Goal: Task Accomplishment & Management: Manage account settings

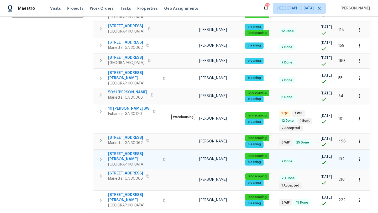
scroll to position [129, 0]
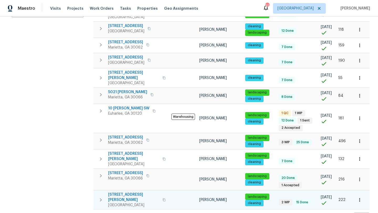
click at [131, 192] on span "[STREET_ADDRESS][PERSON_NAME]" at bounding box center [133, 197] width 51 height 11
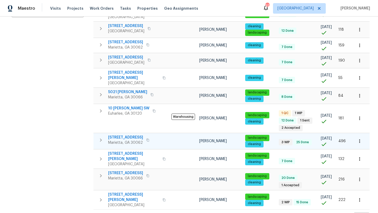
click at [126, 135] on span "[STREET_ADDRESS]" at bounding box center [125, 137] width 35 height 5
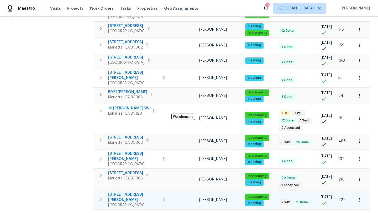
click at [134, 192] on span "[STREET_ADDRESS][PERSON_NAME]" at bounding box center [133, 197] width 51 height 11
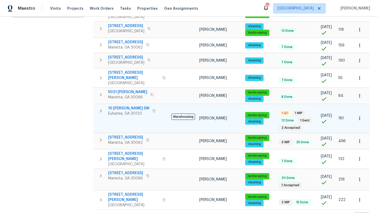
click at [125, 106] on span "10 Jasmine Ln SW" at bounding box center [128, 108] width 41 height 5
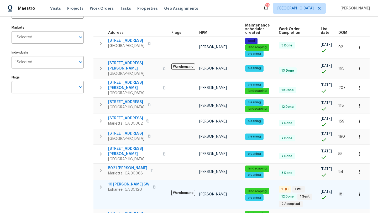
scroll to position [0, 0]
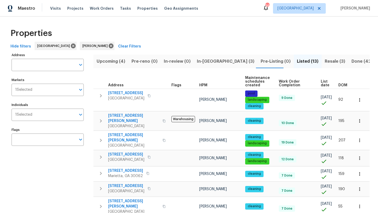
click at [198, 61] on span "In-reno (3)" at bounding box center [226, 61] width 58 height 7
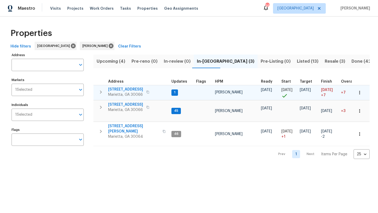
click at [134, 89] on span "180 Parkstone Way" at bounding box center [125, 89] width 35 height 5
click at [361, 92] on icon "button" at bounding box center [359, 92] width 5 height 5
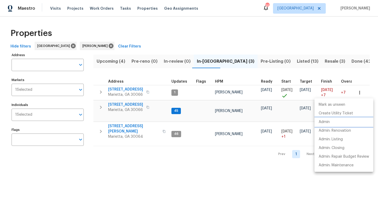
click at [336, 122] on li "Admin" at bounding box center [344, 122] width 59 height 9
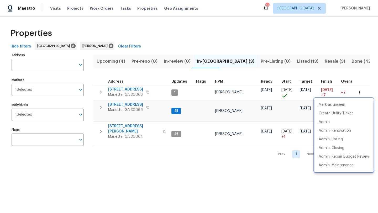
click at [167, 179] on div at bounding box center [189, 106] width 378 height 213
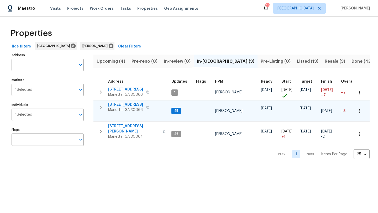
click at [124, 104] on span "692 Suholden Cir" at bounding box center [125, 104] width 35 height 5
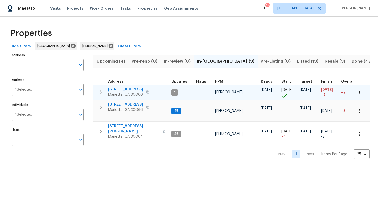
click at [147, 92] on icon "button" at bounding box center [147, 92] width 3 height 3
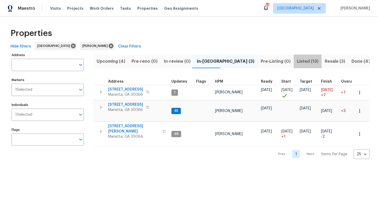
click at [297, 63] on span "Listed (13)" at bounding box center [308, 61] width 22 height 7
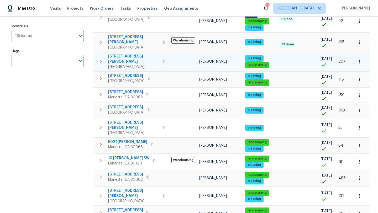
scroll to position [110, 0]
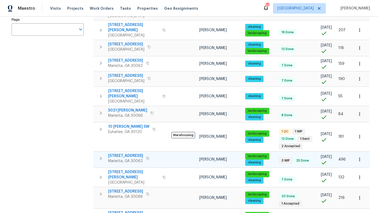
click at [129, 153] on span "2864 Sudbury Ct" at bounding box center [125, 155] width 35 height 5
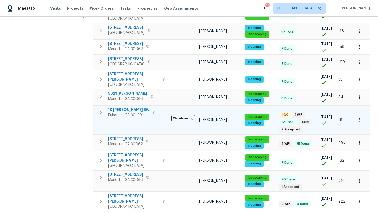
scroll to position [129, 0]
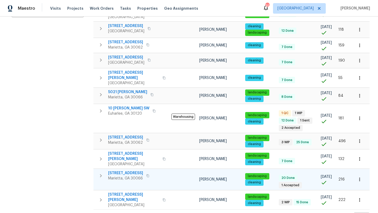
click at [132, 171] on span "61 Barrington Pl" at bounding box center [125, 173] width 35 height 5
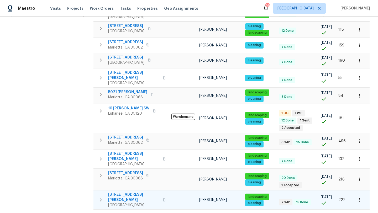
click at [126, 192] on span "4095 Maxanne Dr NW" at bounding box center [133, 197] width 51 height 11
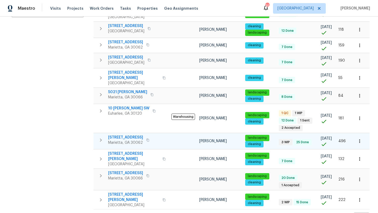
click at [124, 135] on span "2864 Sudbury Ct" at bounding box center [125, 137] width 35 height 5
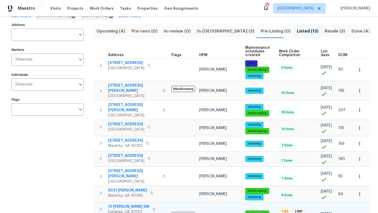
scroll to position [31, 0]
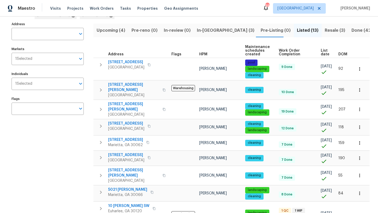
click at [325, 33] on span "Resale (3)" at bounding box center [335, 30] width 20 height 7
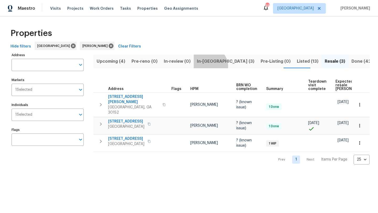
click at [207, 66] on button "In-reno (3)" at bounding box center [226, 62] width 64 height 14
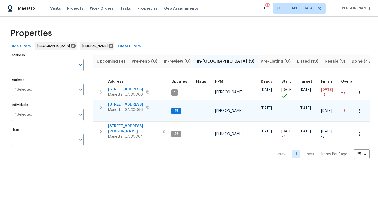
click at [132, 106] on span "[STREET_ADDRESS]" at bounding box center [125, 104] width 35 height 5
click at [111, 64] on span "Upcoming (4)" at bounding box center [111, 61] width 29 height 7
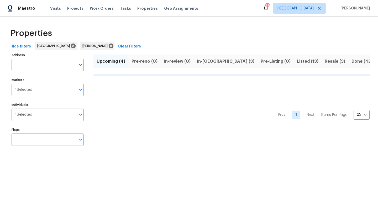
click at [197, 60] on span "In-reno (3)" at bounding box center [226, 61] width 58 height 7
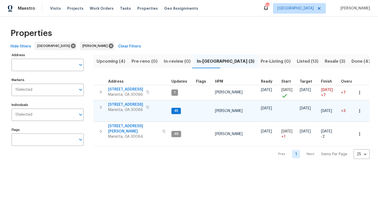
click at [131, 101] on td "692 Suholden Cir Marietta, GA 30066" at bounding box center [132, 108] width 76 height 14
click at [131, 105] on span "[STREET_ADDRESS]" at bounding box center [125, 104] width 35 height 5
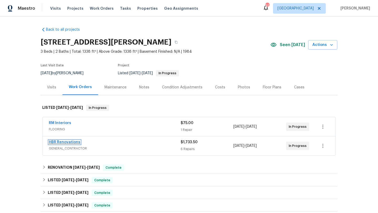
click at [77, 143] on link "HBR Renovations" at bounding box center [65, 143] width 32 height 4
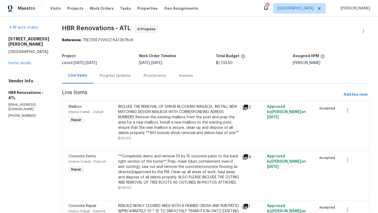
click at [121, 77] on div "Progress Updates" at bounding box center [115, 75] width 31 height 5
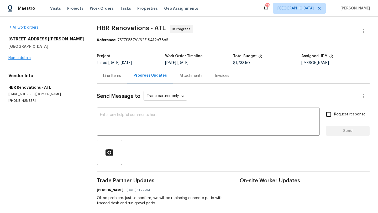
click at [29, 60] on div "4095 Maxanne Dr NW Kennesaw, GA 30144 Home details" at bounding box center [46, 49] width 76 height 24
click at [24, 59] on link "Home details" at bounding box center [19, 58] width 23 height 4
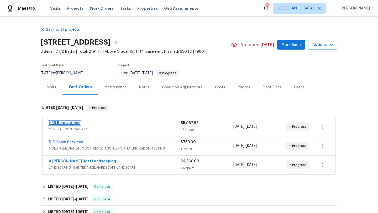
click at [75, 123] on link "HBR Renovations" at bounding box center [65, 123] width 32 height 4
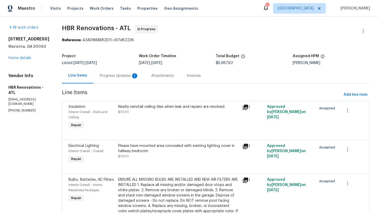
click at [127, 77] on div "Progress Updates 1" at bounding box center [119, 75] width 39 height 5
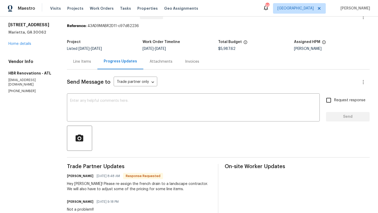
scroll to position [14, 0]
click at [84, 62] on div "Line Items" at bounding box center [82, 62] width 18 height 5
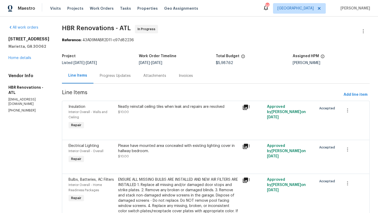
click at [30, 60] on div "2864 Sudbury Ct Marietta, GA 30062 Home details" at bounding box center [28, 49] width 41 height 24
click at [27, 59] on link "Home details" at bounding box center [19, 58] width 23 height 4
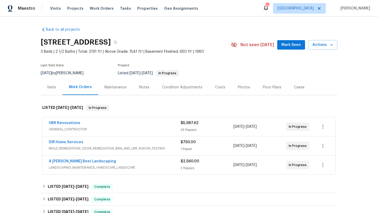
click at [295, 49] on button "Mark Seen" at bounding box center [291, 45] width 28 height 10
click at [69, 124] on link "HBR Renovations" at bounding box center [65, 123] width 32 height 4
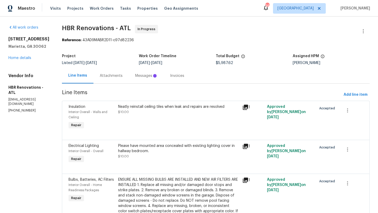
click at [111, 76] on div "Attachments" at bounding box center [111, 75] width 23 height 5
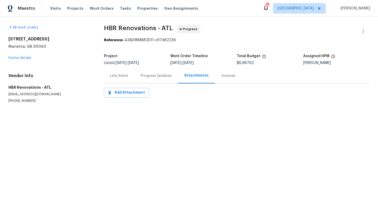
click at [147, 79] on div "Progress Updates" at bounding box center [156, 75] width 44 height 15
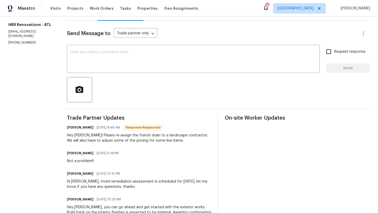
scroll to position [64, 0]
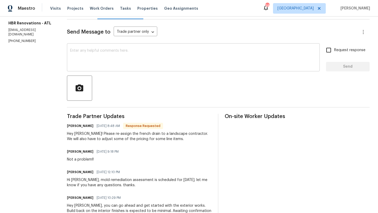
click at [130, 51] on textarea at bounding box center [193, 58] width 247 height 18
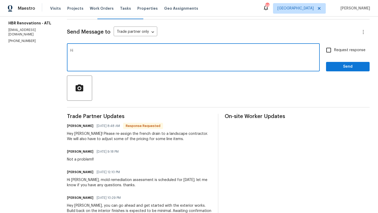
type textarea "H"
type textarea "ok no problem, thank you."
click at [332, 51] on input "Request response" at bounding box center [328, 50] width 11 height 11
checkbox input "true"
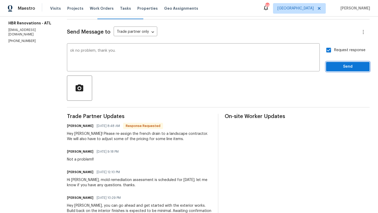
click at [335, 64] on span "Send" at bounding box center [347, 67] width 35 height 7
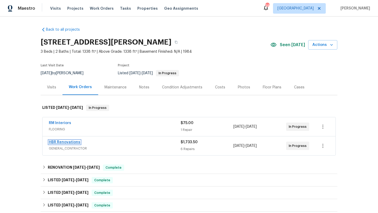
click at [66, 141] on link "HBR Renovations" at bounding box center [65, 143] width 32 height 4
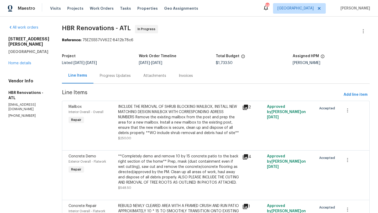
click at [120, 76] on div "Progress Updates" at bounding box center [115, 75] width 31 height 5
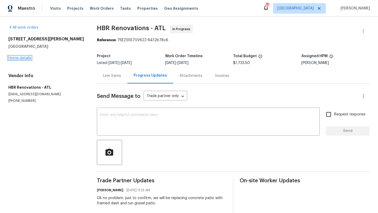
click at [13, 60] on link "Home details" at bounding box center [19, 58] width 23 height 4
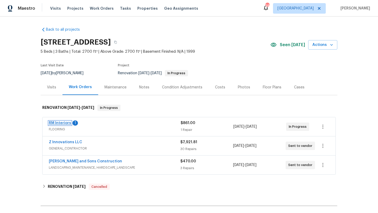
click at [62, 124] on link "RM Interiors" at bounding box center [60, 123] width 22 height 4
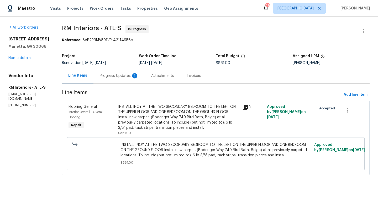
click at [126, 77] on div "Progress Updates 1" at bounding box center [119, 75] width 39 height 5
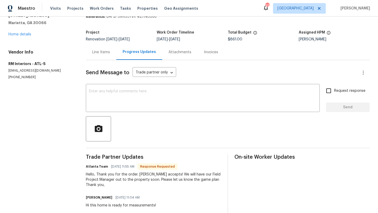
scroll to position [33, 0]
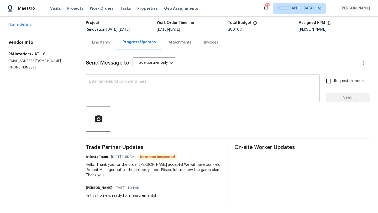
click at [131, 88] on textarea at bounding box center [203, 89] width 228 height 18
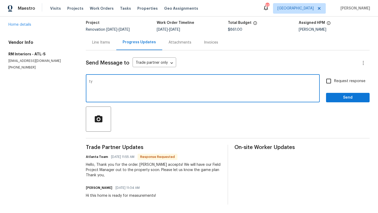
type textarea "ty"
click at [330, 82] on input "Request response" at bounding box center [328, 81] width 11 height 11
checkbox input "true"
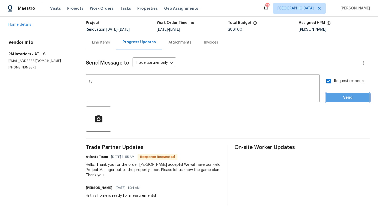
click at [342, 95] on span "Send" at bounding box center [347, 98] width 35 height 7
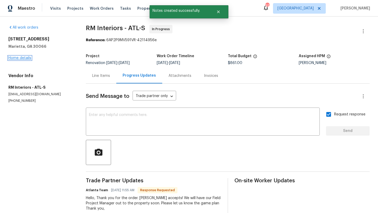
click at [18, 58] on link "Home details" at bounding box center [19, 58] width 23 height 4
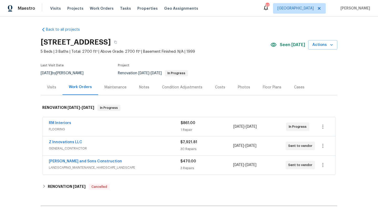
click at [140, 85] on div "Notes" at bounding box center [144, 87] width 10 height 5
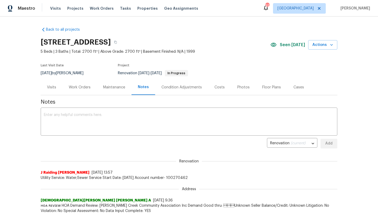
click at [56, 86] on div "Visits" at bounding box center [51, 87] width 9 height 5
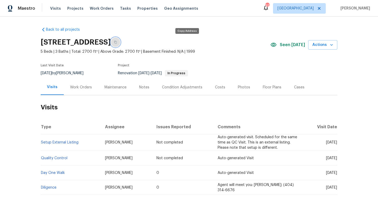
click at [117, 41] on icon "button" at bounding box center [115, 42] width 3 height 3
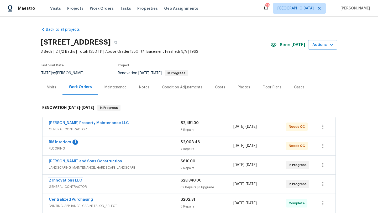
click at [71, 180] on link "Z Innovations LLC" at bounding box center [65, 181] width 33 height 4
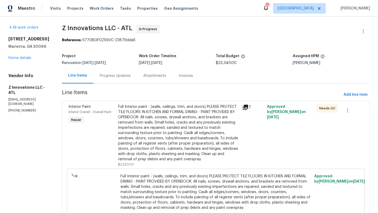
click at [123, 79] on div "Progress Updates" at bounding box center [116, 75] width 44 height 15
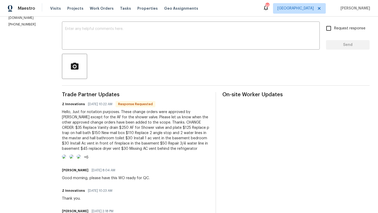
scroll to position [87, 0]
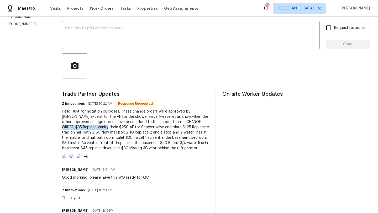
drag, startPoint x: 81, startPoint y: 127, endPoint x: 185, endPoint y: 123, distance: 104.4
click at [185, 123] on div "Hello, Just for notation purposes. These change orders were approved by [PERSON…" at bounding box center [135, 130] width 147 height 42
copy div "$35 Replace Vanity drain"
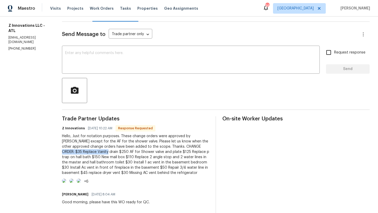
scroll to position [0, 0]
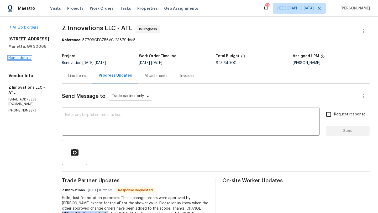
click at [25, 58] on link "Home details" at bounding box center [19, 58] width 23 height 4
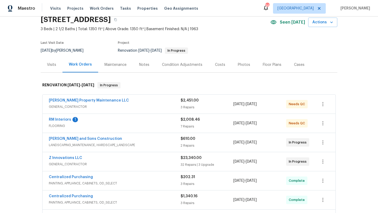
scroll to position [24, 0]
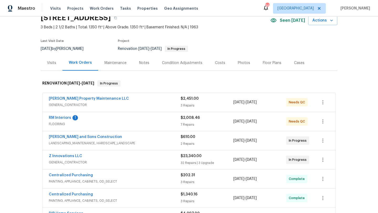
click at [102, 156] on div "Z Innovations LLC" at bounding box center [115, 157] width 132 height 6
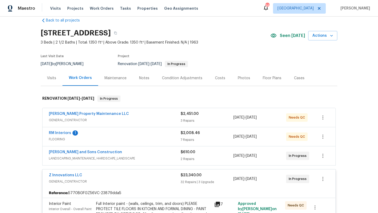
scroll to position [13, 0]
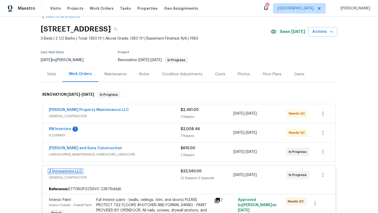
click at [67, 171] on link "Z Innovations LLC" at bounding box center [65, 172] width 33 height 4
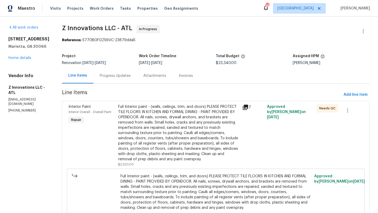
click at [117, 77] on div "Progress Updates" at bounding box center [115, 75] width 31 height 5
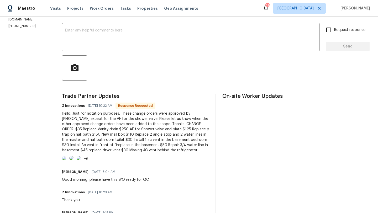
scroll to position [90, 0]
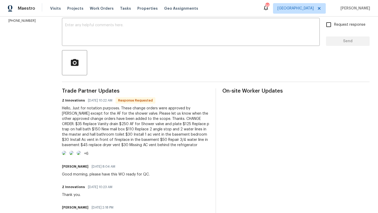
click at [66, 155] on img at bounding box center [64, 153] width 4 height 4
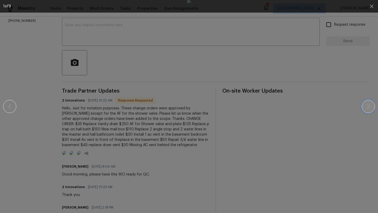
click at [370, 106] on icon "button" at bounding box center [368, 106] width 3 height 5
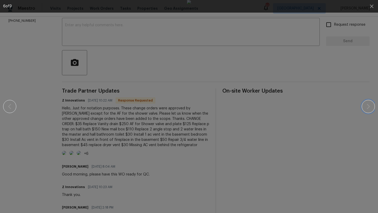
click at [370, 106] on icon "button" at bounding box center [368, 106] width 3 height 5
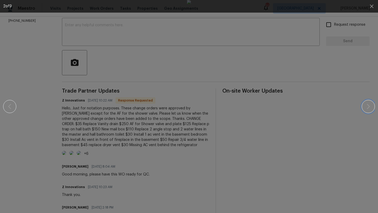
click at [370, 106] on icon "button" at bounding box center [368, 106] width 3 height 5
click at [352, 81] on div at bounding box center [189, 106] width 333 height 213
click at [371, 10] on button "button" at bounding box center [372, 6] width 13 height 13
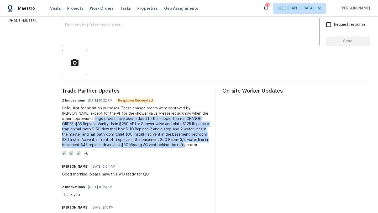
drag, startPoint x: 154, startPoint y: 146, endPoint x: 79, endPoint y: 117, distance: 81.2
click at [79, 117] on div "Hello, Just for notation purposes. These change orders were approved by kenroy …" at bounding box center [135, 127] width 147 height 42
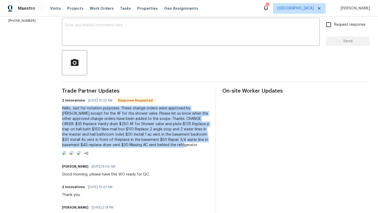
drag, startPoint x: 59, startPoint y: 109, endPoint x: 158, endPoint y: 146, distance: 105.5
copy div "Hello, Just for notation purposes. These change orders were approved by kenroy …"
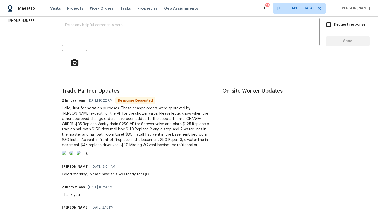
click at [160, 122] on div "Hello, Just for notation purposes. These change orders were approved by kenroy …" at bounding box center [135, 127] width 147 height 42
drag, startPoint x: 81, startPoint y: 124, endPoint x: 185, endPoint y: 120, distance: 104.6
click at [185, 120] on div "Hello, Just for notation purposes. These change orders were approved by kenroy …" at bounding box center [135, 127] width 147 height 42
copy div "$35 Replace Vanity drain"
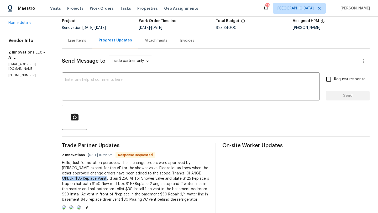
scroll to position [0, 0]
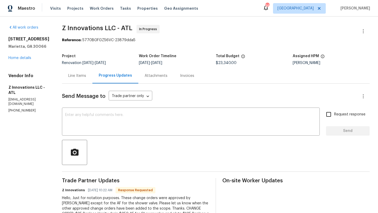
click at [81, 76] on div "Line Items" at bounding box center [77, 75] width 18 height 5
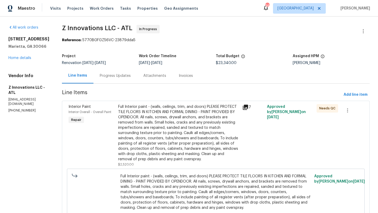
click at [107, 79] on div "Progress Updates" at bounding box center [116, 75] width 44 height 15
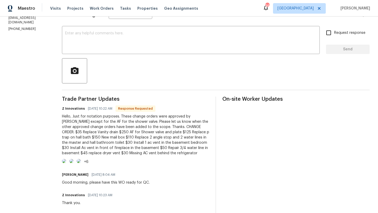
scroll to position [83, 0]
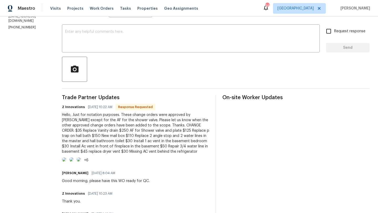
click at [66, 162] on img at bounding box center [64, 160] width 4 height 4
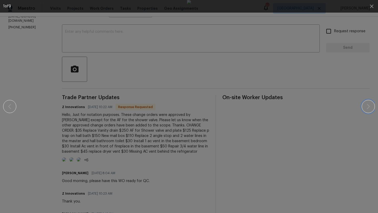
click at [370, 105] on icon "button" at bounding box center [368, 106] width 6 height 6
click at [370, 107] on icon "button" at bounding box center [368, 106] width 6 height 6
click at [372, 110] on button "button" at bounding box center [368, 106] width 13 height 13
click at [365, 111] on button "button" at bounding box center [368, 106] width 13 height 13
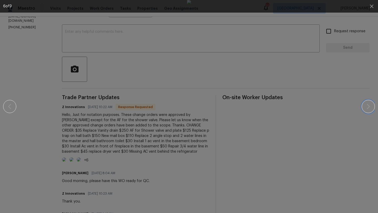
click at [365, 111] on button "button" at bounding box center [368, 106] width 13 height 13
click at [370, 111] on button "button" at bounding box center [368, 106] width 13 height 13
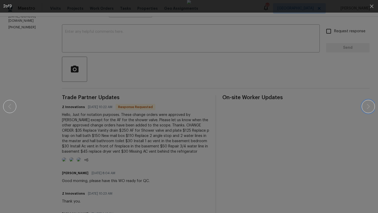
click at [370, 111] on button "button" at bounding box center [368, 106] width 13 height 13
click at [372, 6] on icon "button" at bounding box center [371, 5] width 3 height 3
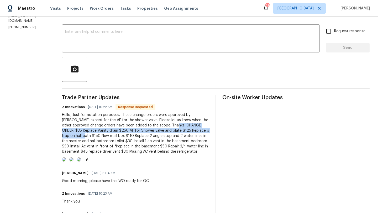
drag, startPoint x: 154, startPoint y: 124, endPoint x: 206, endPoint y: 132, distance: 51.8
click at [206, 132] on div "Hello, Just for notation purposes. These change orders were approved by [PERSON…" at bounding box center [135, 133] width 147 height 42
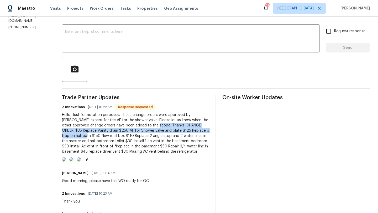
drag, startPoint x: 209, startPoint y: 131, endPoint x: 141, endPoint y: 126, distance: 68.0
copy div "Thanks. CHANGE ORDER: $35 Replace Vanity drain $250 AF for Shower valve and pla…"
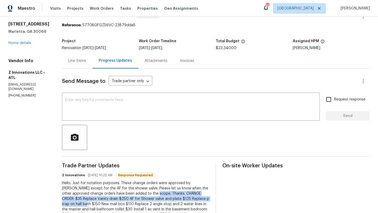
scroll to position [0, 0]
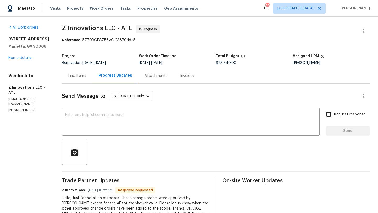
click at [83, 76] on div "Line Items" at bounding box center [77, 75] width 18 height 5
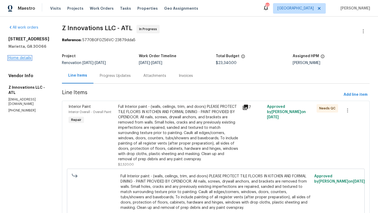
click at [15, 60] on link "Home details" at bounding box center [19, 58] width 23 height 4
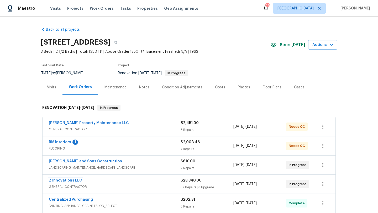
click at [74, 179] on link "Z Innovations LLC" at bounding box center [65, 181] width 33 height 4
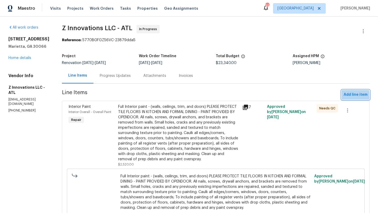
click at [354, 96] on span "Add line item" at bounding box center [356, 95] width 24 height 7
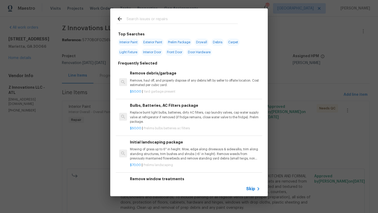
click at [144, 22] on input "text" at bounding box center [182, 20] width 111 height 8
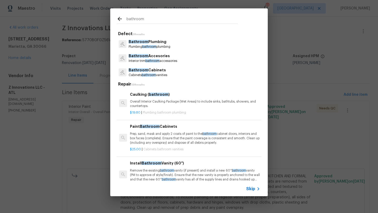
type input "bathroom"
click at [156, 45] on span "bathroom" at bounding box center [149, 46] width 14 height 3
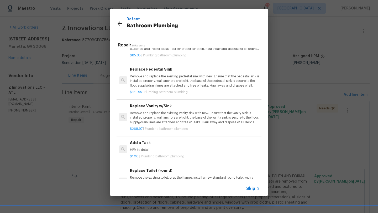
scroll to position [742, 0]
click at [155, 153] on div "$1.00 | Plumbing bathroom plumbing" at bounding box center [195, 155] width 130 height 7
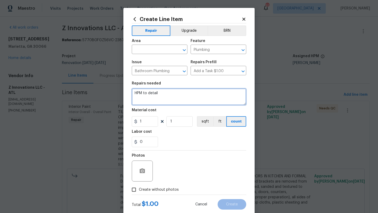
drag, startPoint x: 167, startPoint y: 99, endPoint x: 132, endPoint y: 94, distance: 35.6
click at [132, 94] on textarea "HPM to detail" at bounding box center [189, 97] width 115 height 17
paste textarea "Thanks. CHANGE ORDER: $35 Replace Vanity drain $250 AF for Shower valve and pla…"
drag, startPoint x: 224, startPoint y: 92, endPoint x: 175, endPoint y: 97, distance: 49.1
click at [175, 97] on textarea "Thanks. CHANGE ORDER: $35 Replace Vanity drain $250 AF for Shower valve and pla…" at bounding box center [189, 97] width 115 height 17
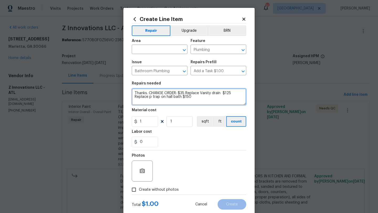
type textarea "Thanks. CHANGE ORDER: $35 Replace Vanity drain $125 Replace p trap on hall bath…"
click at [244, 20] on icon at bounding box center [243, 19] width 3 height 3
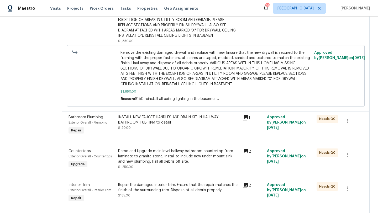
scroll to position [1463, 0]
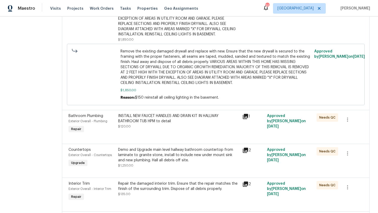
click at [85, 114] on span "Bathroom Plumbing" at bounding box center [86, 116] width 35 height 4
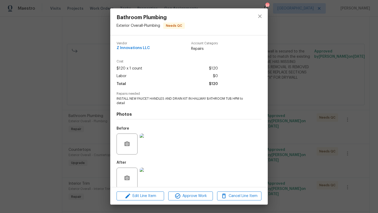
scroll to position [7, 0]
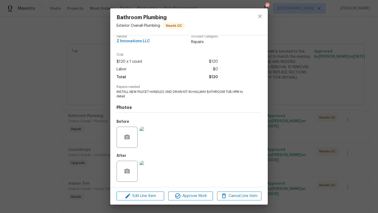
click at [150, 171] on img at bounding box center [150, 171] width 21 height 21
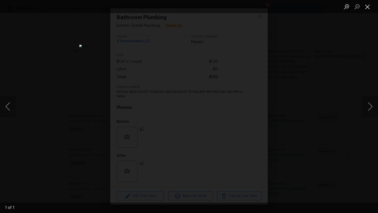
click at [368, 6] on button "Close lightbox" at bounding box center [367, 6] width 11 height 9
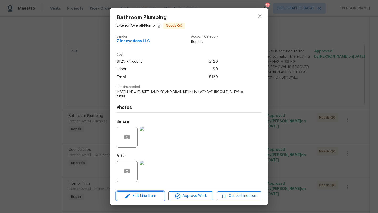
click at [137, 196] on span "Edit Line Item" at bounding box center [140, 196] width 44 height 7
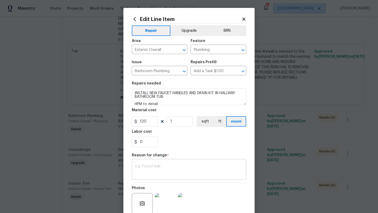
click at [156, 164] on div "x ​" at bounding box center [189, 169] width 115 height 19
paste textarea "$250 AF for Shower valve and plate"
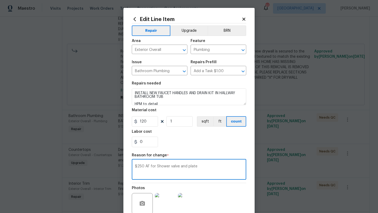
type textarea "$250 AF for Shower valve and plate"
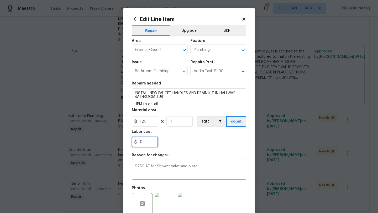
click at [148, 143] on input "0" at bounding box center [145, 142] width 26 height 11
type input "180"
click at [190, 144] on div "180" at bounding box center [189, 142] width 115 height 11
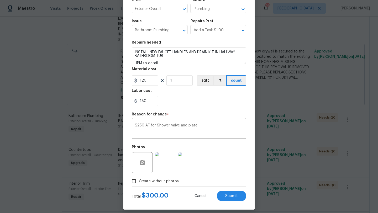
scroll to position [43, 0]
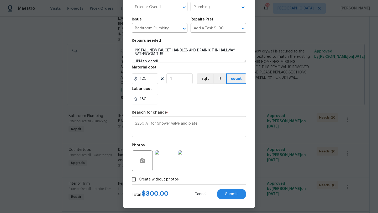
click at [143, 124] on textarea "$250 AF for Shower valve and plate" at bounding box center [189, 127] width 108 height 11
click at [206, 129] on textarea "$180 AF for Shower valve and plate" at bounding box center [189, 127] width 108 height 11
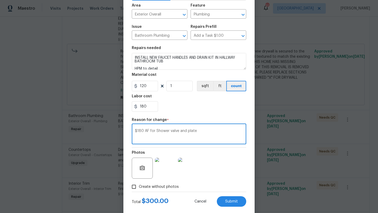
scroll to position [35, 0]
type textarea "$180 AF for Shower valve and plate"
click at [227, 201] on span "Submit" at bounding box center [231, 202] width 13 height 4
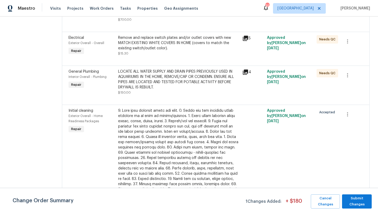
scroll to position [1901, 0]
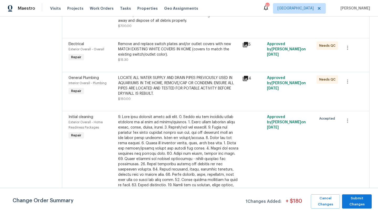
click at [84, 75] on div "General Plumbing" at bounding box center [92, 77] width 46 height 5
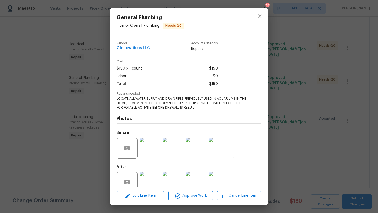
scroll to position [11, 0]
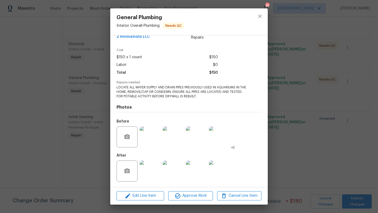
click at [154, 166] on img at bounding box center [150, 171] width 21 height 21
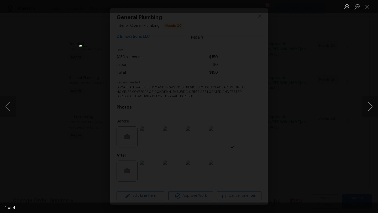
click at [369, 105] on button "Next image" at bounding box center [370, 106] width 16 height 21
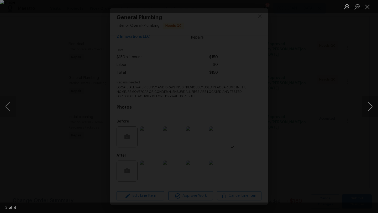
click at [369, 105] on button "Next image" at bounding box center [370, 106] width 16 height 21
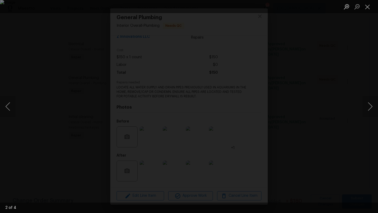
click at [352, 71] on div "Lightbox" at bounding box center [189, 106] width 378 height 213
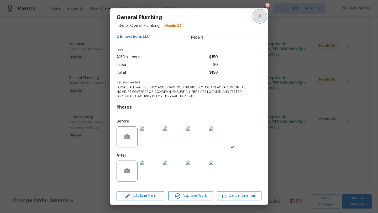
click at [261, 15] on icon "close" at bounding box center [260, 16] width 6 height 6
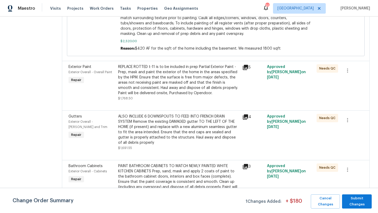
scroll to position [0, 0]
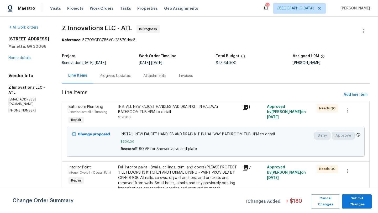
click at [111, 75] on div "Progress Updates" at bounding box center [115, 75] width 31 height 5
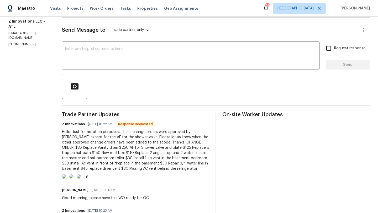
scroll to position [83, 0]
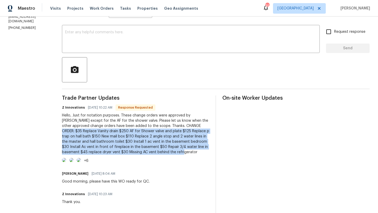
drag, startPoint x: 186, startPoint y: 126, endPoint x: 183, endPoint y: 153, distance: 26.7
click at [183, 153] on div "Hello, Just for notation purposes. These change orders were approved by kenroy …" at bounding box center [135, 134] width 147 height 42
copy div "$35 Replace Vanity drain $250 AF for Shower valve and plate $125 Replace p trap…"
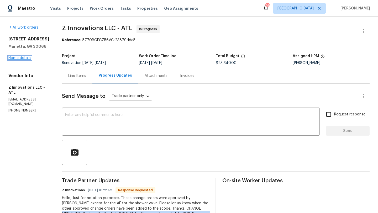
click at [27, 58] on link "Home details" at bounding box center [19, 58] width 23 height 4
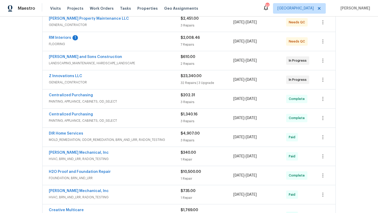
scroll to position [101, 0]
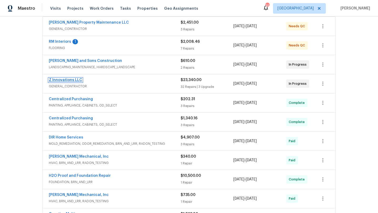
click at [78, 79] on link "Z Innovations LLC" at bounding box center [65, 80] width 33 height 4
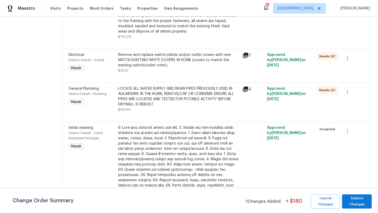
scroll to position [1892, 0]
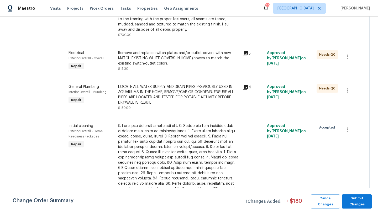
click at [80, 85] on span "General Plumbing" at bounding box center [84, 87] width 30 height 4
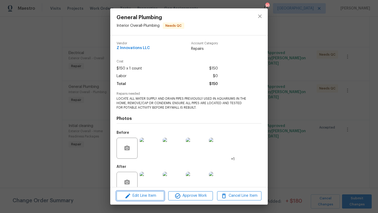
click at [149, 196] on span "Edit Line Item" at bounding box center [140, 196] width 44 height 7
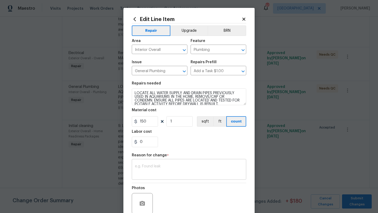
click at [157, 171] on textarea at bounding box center [189, 170] width 108 height 11
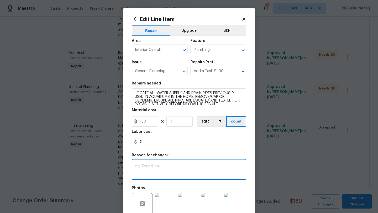
paste textarea "$35 Replace Vanity drain $250 AF for Shower valve and plate $125 Replace p trap…"
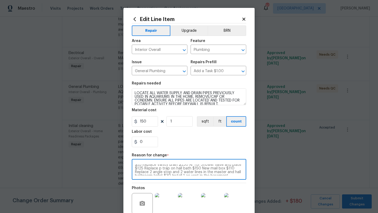
scroll to position [0, 0]
drag, startPoint x: 180, startPoint y: 167, endPoint x: 205, endPoint y: 165, distance: 25.0
click at [205, 165] on textarea "$35 Replace Vanity drain $250 AF for Shower valve and plate $125 Replace p trap…" at bounding box center [189, 170] width 108 height 11
drag, startPoint x: 179, startPoint y: 167, endPoint x: 229, endPoint y: 167, distance: 50.2
click at [229, 167] on textarea "$35 Replace Vanity drain $250 AF for Shower valve and plate $125 Replace p trap…" at bounding box center [189, 170] width 108 height 11
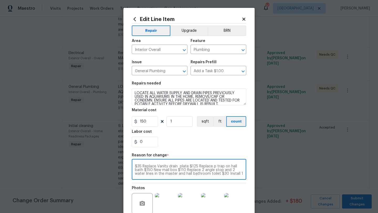
click at [189, 167] on textarea "$35 Replace Vanity drain plate $125 Replace p trap on hall bath $150 New mail b…" at bounding box center [189, 170] width 108 height 11
drag, startPoint x: 169, startPoint y: 172, endPoint x: 136, endPoint y: 170, distance: 33.1
click at [135, 170] on textarea "$35 Replace Vanity drain, $125 Replace p trap on hall bath $150 New mail box $1…" at bounding box center [189, 170] width 108 height 11
drag, startPoint x: 178, startPoint y: 171, endPoint x: 181, endPoint y: 174, distance: 4.3
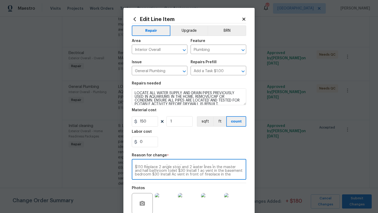
click at [181, 174] on textarea "$35 Replace Vanity drain, $125 Replace p trap on hall bath $110 Replace 2 angle…" at bounding box center [189, 170] width 108 height 11
click at [178, 171] on textarea "$35 Replace Vanity drain, $125 Replace p trap on hall bath $110 Replace 2 angle…" at bounding box center [189, 170] width 108 height 11
drag, startPoint x: 178, startPoint y: 171, endPoint x: 224, endPoint y: 175, distance: 46.2
click at [224, 175] on textarea "$35 Replace Vanity drain, $125 Replace p trap on hall bath $110 Replace 2 angle…" at bounding box center [189, 170] width 108 height 11
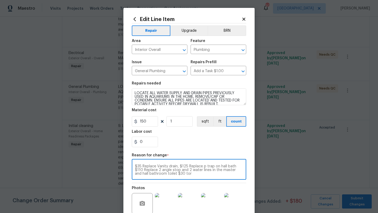
scroll to position [0, 0]
click at [194, 173] on textarea "$35 Replace Vanity drain, $125 Replace p trap on hall bath $110 Replace 2 angle…" at bounding box center [189, 170] width 108 height 11
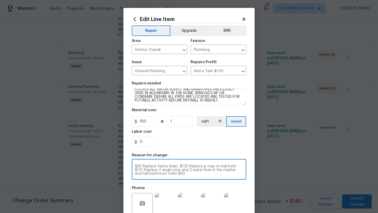
type textarea "$35 Replace Vanity drain, $125 Replace p trap on hall bath $110 Replace 2 angle…"
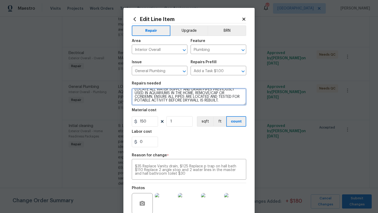
click at [229, 101] on textarea "LOCATE ALL WATER SUPPLY AND DRAIN PIPES PREVIOUSLY USED IN AQUARIUMS IN THE HOM…" at bounding box center [189, 97] width 115 height 17
type textarea "LOCATE ALL WATER SUPPLY AND DRAIN PIPES PREVIOUSLY USED IN AQUARIUMS IN THE HOM…"
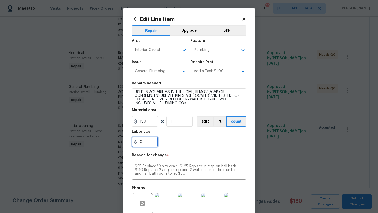
click at [145, 143] on input "0" at bounding box center [145, 142] width 26 height 11
type input "300"
click at [182, 143] on div "300" at bounding box center [189, 142] width 115 height 11
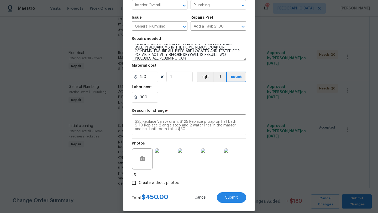
scroll to position [51, 0]
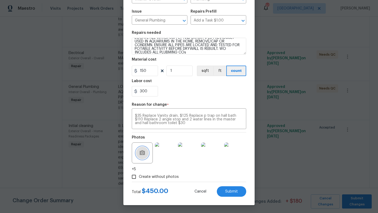
click at [142, 155] on icon "button" at bounding box center [142, 152] width 5 height 5
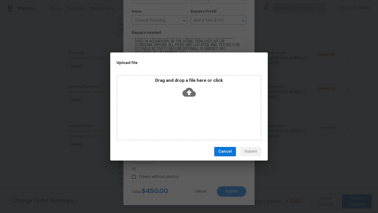
click at [171, 116] on div "Drag and drop a file here or click" at bounding box center [189, 108] width 145 height 66
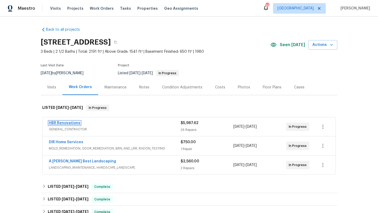
click at [71, 123] on link "HBR Renovations" at bounding box center [65, 123] width 32 height 4
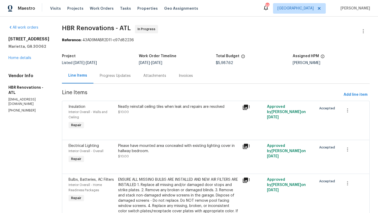
click at [117, 78] on div "Progress Updates" at bounding box center [115, 75] width 31 height 5
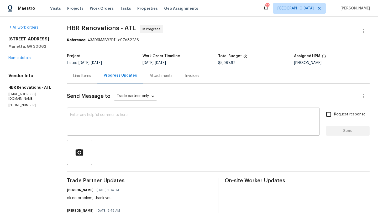
click at [119, 121] on textarea at bounding box center [193, 122] width 247 height 18
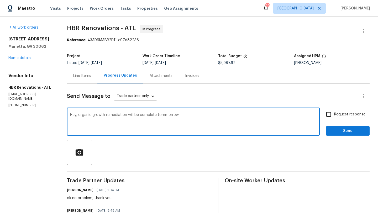
click at [166, 115] on textarea "Hey, organic growth remediation will be complete tommorrow" at bounding box center [193, 122] width 247 height 18
click at [193, 112] on div "Hey, organic growth remediation will be complete tomorrow morrow x ​" at bounding box center [193, 122] width 253 height 27
click at [193, 117] on textarea "Hey, organic growth remediation will be complete tomorrow morrow" at bounding box center [193, 122] width 247 height 18
click at [95, 119] on textarea "Hey, organic growth remediation will be complete tomorrow. Remediation TP asked…" at bounding box center [193, 122] width 247 height 18
click at [87, 118] on textarea "Hey, organic growth remediation will be complete tomorrow. Remediation TP asked…" at bounding box center [193, 122] width 247 height 18
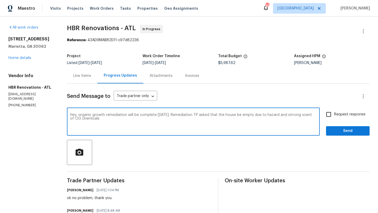
click at [107, 122] on textarea "Hey, organic growth remediation will be complete tomorrow. Remediation TP asked…" at bounding box center [193, 122] width 247 height 18
click at [102, 122] on textarea "Hey, organic growth remediation will be complete tomorrow. Remediation TP asked…" at bounding box center [193, 122] width 247 height 18
click at [175, 115] on textarea "Hey, organic growth remediation will be complete tomorrow. Remediation TP asked…" at bounding box center [193, 122] width 247 height 18
click at [304, 116] on textarea "Hey, organic growth remediation will be complete tomorrow 9/16. Remediation TP …" at bounding box center [193, 122] width 247 height 18
click at [115, 120] on textarea "Hey, organic growth remediation will be complete tomorrow 9/16. Remediation TP …" at bounding box center [193, 122] width 247 height 18
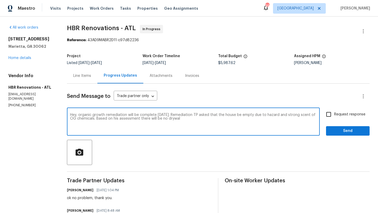
click at [136, 120] on textarea "Hey, organic growth remediation will be complete tomorrow 9/16. Remediation TP …" at bounding box center [193, 122] width 247 height 18
click at [201, 120] on textarea "Hey, organic growth remediation will be complete tomorrow 9/16. Remediation TP …" at bounding box center [193, 122] width 247 height 18
click at [245, 120] on textarea "Hey, organic growth remediation will be complete tomorrow 9/16. Remediation TP …" at bounding box center [193, 122] width 247 height 18
type textarea "Hey, organic growth remediation will be complete tomorrow 9/16. Remediation TP …"
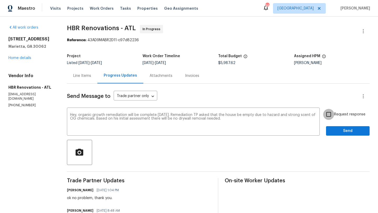
click at [330, 115] on input "Request response" at bounding box center [328, 114] width 11 height 11
checkbox input "true"
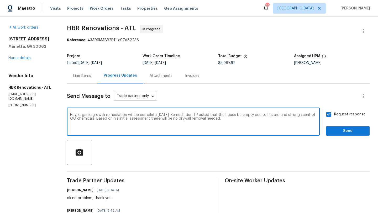
click at [241, 120] on textarea "Hey, organic growth remediation will be complete tomorrow 9/16. Remediation TP …" at bounding box center [193, 122] width 247 height 18
click at [239, 118] on textarea "Hey, organic growth remediation will be complete tomorrow 9/16. Remediation TP …" at bounding box center [193, 122] width 247 height 18
type textarea "Hey, organic growth remediation will be complete tomorrow 9/16. Remediation TP …"
click at [342, 130] on span "Send" at bounding box center [347, 131] width 35 height 7
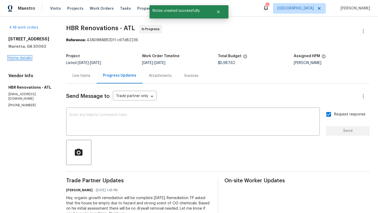
click at [21, 56] on link "Home details" at bounding box center [19, 58] width 23 height 4
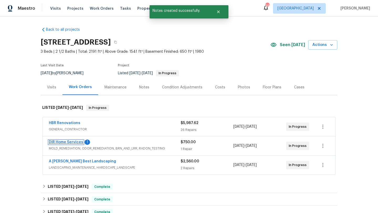
click at [71, 143] on link "DIR Home Services" at bounding box center [66, 143] width 34 height 4
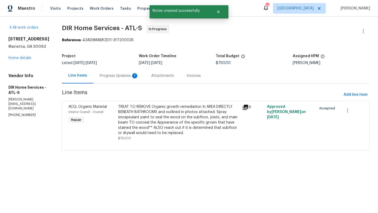
click at [115, 77] on div "Progress Updates 1" at bounding box center [119, 75] width 39 height 5
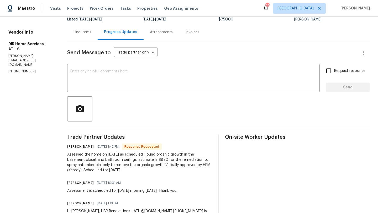
scroll to position [51, 0]
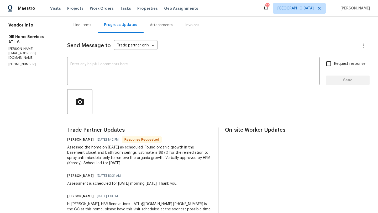
drag, startPoint x: 142, startPoint y: 165, endPoint x: 63, endPoint y: 149, distance: 80.5
click at [63, 149] on div "All work orders 2864 Sudbury Ct Marietta, GA 30062 Home details Vendor Info DIR…" at bounding box center [189, 99] width 378 height 266
copy div "Assessed the home on 9/15/2025 as scheduled. Found organic growth in the baseme…"
click at [89, 29] on div "Line Items" at bounding box center [82, 24] width 30 height 15
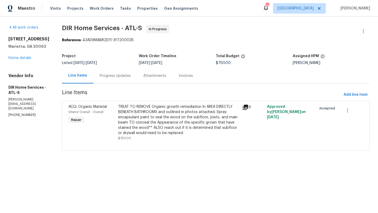
click at [83, 109] on div "ACQ: Organic Material" at bounding box center [92, 106] width 46 height 5
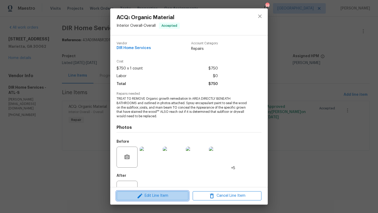
click at [146, 194] on span "Edit Line Item" at bounding box center [152, 196] width 69 height 7
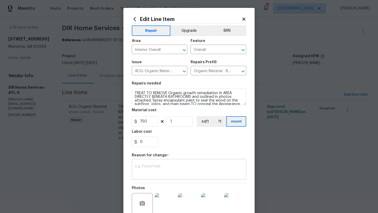
click at [148, 168] on textarea at bounding box center [189, 170] width 108 height 11
paste textarea "Assessed the home on 9/15/2025 as scheduled. Found organic growth in the baseme…"
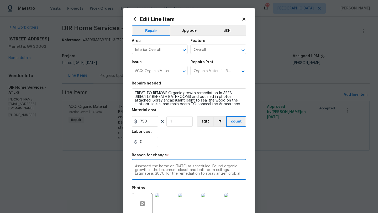
scroll to position [7, 0]
type textarea "Assessed the home on 9/15/2025 as scheduled. Found organic growth in the baseme…"
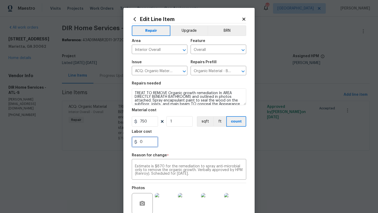
click at [146, 142] on input "0" at bounding box center [145, 142] width 26 height 11
type input "120"
click at [188, 144] on div "120" at bounding box center [189, 142] width 115 height 11
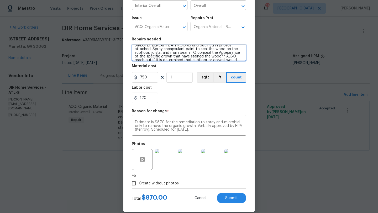
scroll to position [15, 0]
drag, startPoint x: 153, startPoint y: 55, endPoint x: 213, endPoint y: 50, distance: 60.3
click at [213, 50] on textarea "TREAT TO REMOVE Organic growth remediation In AREA DIRECTLY BENEATH BATHROOMS a…" at bounding box center [189, 52] width 115 height 17
type textarea "TREAT TO REMOVE Organic growth remediation In AREA DIRECTLY BENEATH BATHROOMS a…"
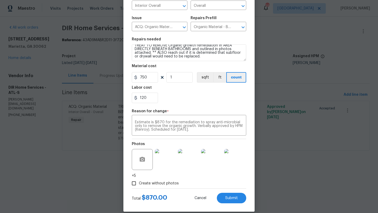
click at [186, 97] on div "120" at bounding box center [189, 98] width 115 height 11
click at [228, 198] on span "Submit" at bounding box center [231, 198] width 13 height 4
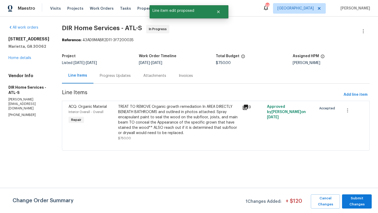
scroll to position [0, 0]
click at [360, 204] on span "Submit Changes" at bounding box center [357, 202] width 24 height 12
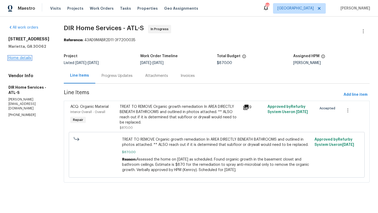
click at [27, 58] on link "Home details" at bounding box center [19, 58] width 23 height 4
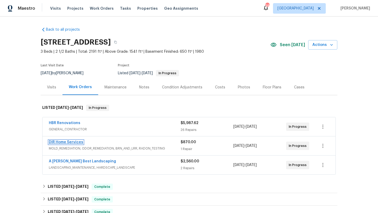
click at [73, 143] on link "DIR Home Services" at bounding box center [66, 143] width 34 height 4
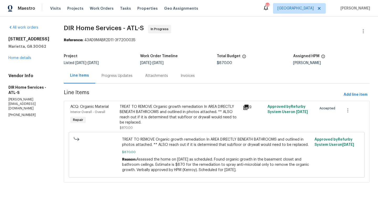
click at [113, 75] on div "Progress Updates" at bounding box center [117, 75] width 31 height 5
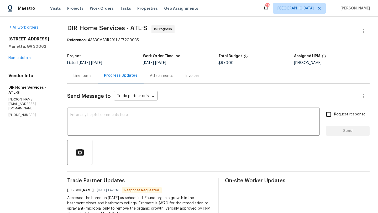
click at [124, 103] on div "Send Message to Trade partner only Trade partner only ​ x ​ Request response Se…" at bounding box center [218, 179] width 303 height 191
click at [119, 120] on textarea at bounding box center [193, 122] width 246 height 18
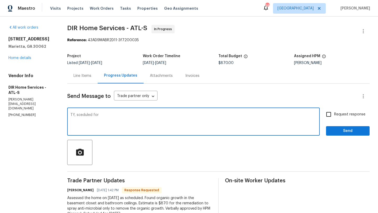
click at [80, 115] on textarea "TY, sceduled for" at bounding box center [193, 122] width 246 height 18
click at [100, 114] on textarea "TY, scheduled for" at bounding box center [193, 122] width 246 height 18
type textarea "TY, scheduled for 9/16."
click at [331, 115] on input "Request response" at bounding box center [328, 114] width 11 height 11
checkbox input "true"
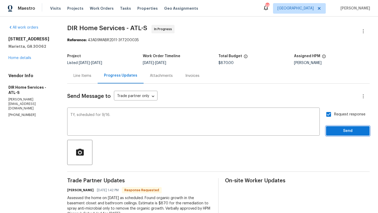
click at [339, 133] on span "Send" at bounding box center [347, 131] width 35 height 7
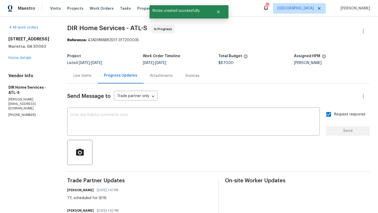
click at [25, 60] on div "2864 Sudbury Ct Marietta, GA 30062 Home details" at bounding box center [31, 49] width 46 height 24
click at [25, 59] on link "Home details" at bounding box center [19, 58] width 23 height 4
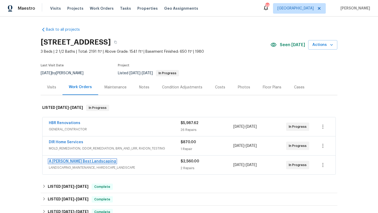
click at [68, 161] on link "A Lopez Best Landscaping" at bounding box center [82, 162] width 67 height 4
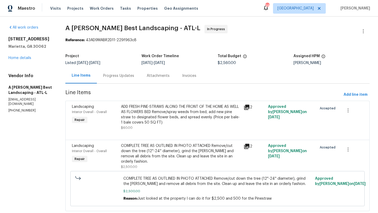
click at [126, 77] on div "Progress Updates" at bounding box center [118, 75] width 31 height 5
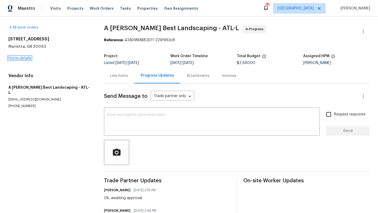
click at [17, 58] on link "Home details" at bounding box center [19, 58] width 23 height 4
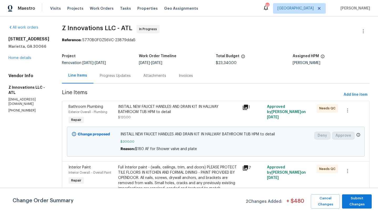
click at [116, 76] on div "Progress Updates" at bounding box center [115, 75] width 31 height 5
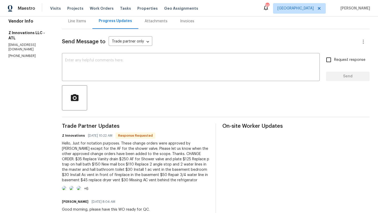
scroll to position [55, 0]
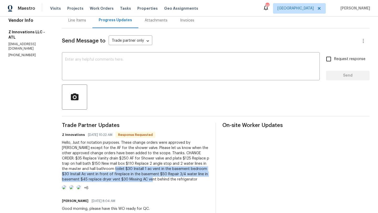
drag, startPoint x: 88, startPoint y: 169, endPoint x: 123, endPoint y: 178, distance: 36.2
click at [123, 178] on div "Hello, Just for notation purposes. These change orders were approved by [PERSON…" at bounding box center [135, 161] width 147 height 42
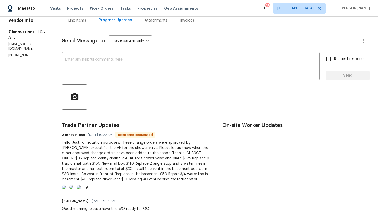
click at [176, 178] on div "Hello, Just for notation purposes. These change orders were approved by [PERSON…" at bounding box center [135, 161] width 147 height 42
drag, startPoint x: 184, startPoint y: 175, endPoint x: 119, endPoint y: 175, distance: 65.1
click at [119, 175] on div "Hello, Just for notation purposes. These change orders were approved by [PERSON…" at bounding box center [135, 161] width 147 height 42
copy div "$50 Repair 3/4 water line in basement"
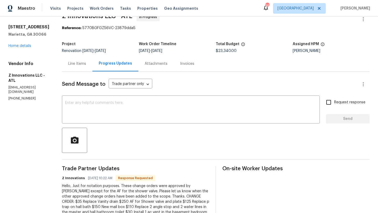
scroll to position [0, 0]
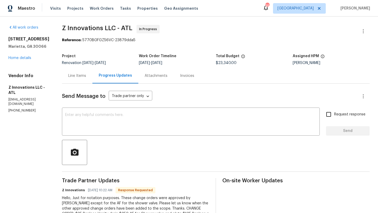
click at [77, 77] on div "Line Items" at bounding box center [77, 75] width 18 height 5
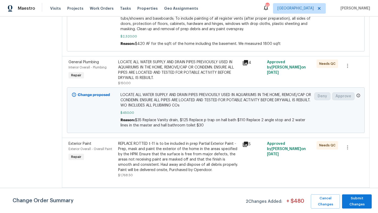
scroll to position [300, 0]
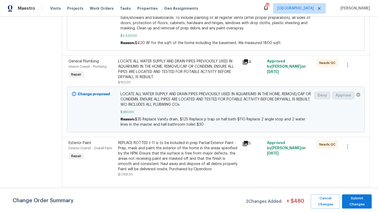
click at [87, 61] on span "General Plumbing" at bounding box center [84, 62] width 30 height 4
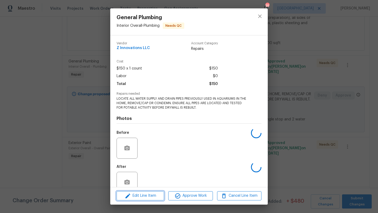
click at [149, 194] on span "Edit Line Item" at bounding box center [140, 196] width 44 height 7
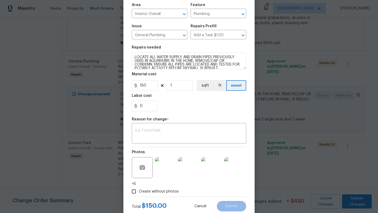
scroll to position [32, 0]
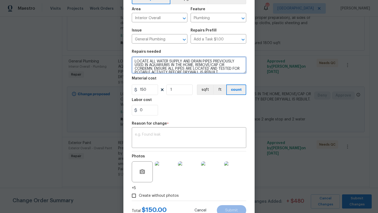
click at [201, 65] on textarea "LOCATE ALL WATER SUPPLY AND DRAIN PIPES PREVIOUSLY USED IN AQUARIUMS IN THE HOM…" at bounding box center [189, 65] width 115 height 17
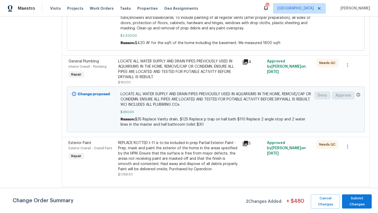
click at [87, 128] on body "Maestro Visits Projects Work Orders Tasks Properties Geo Assignments 95 [GEOGRA…" at bounding box center [189, 106] width 378 height 213
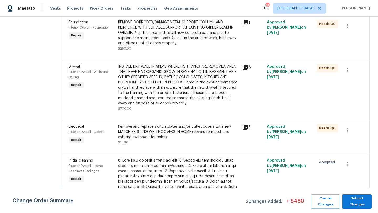
scroll to position [1889, 0]
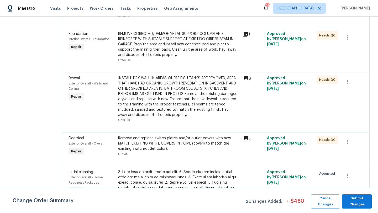
click at [75, 76] on div "Drywall" at bounding box center [92, 78] width 46 height 5
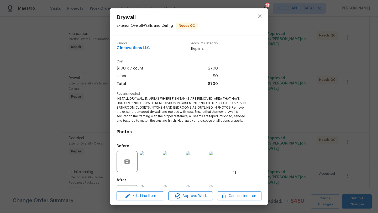
scroll to position [24, 0]
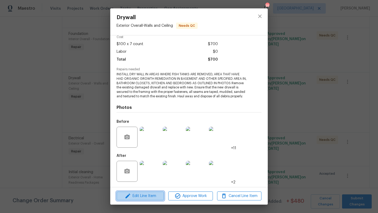
click at [148, 197] on span "Edit Line Item" at bounding box center [140, 196] width 44 height 7
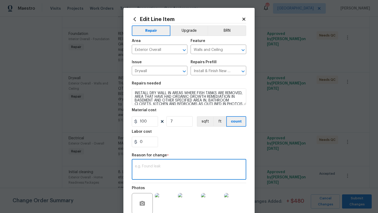
click at [153, 169] on textarea at bounding box center [189, 170] width 108 height 11
paste textarea "$50 Repair 3/4 water line in basement"
type textarea "$"
click at [99, 95] on body "Maestro Visits Projects Work Orders Tasks Properties Geo Assignments 95 [GEOGRA…" at bounding box center [189, 106] width 378 height 213
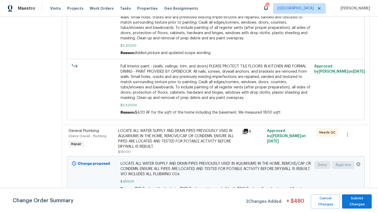
scroll to position [0, 0]
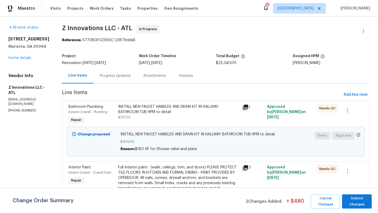
click at [108, 73] on div "Progress Updates" at bounding box center [116, 75] width 44 height 15
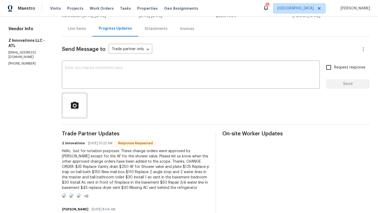
scroll to position [52, 0]
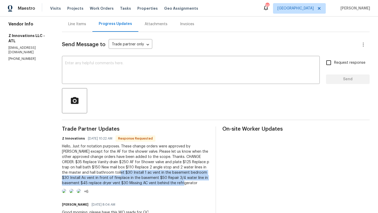
drag, startPoint x: 156, startPoint y: 185, endPoint x: 96, endPoint y: 173, distance: 60.7
click at [96, 173] on div "Hello, Just for notation purposes. These change orders were approved by [PERSON…" at bounding box center [135, 165] width 147 height 42
copy div "Install 1 ac vent in the basement bedroom $30 Install Ac vent in front of firep…"
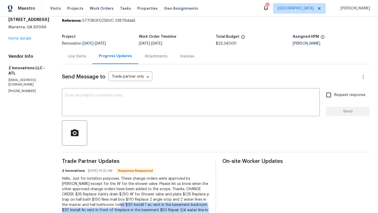
scroll to position [0, 0]
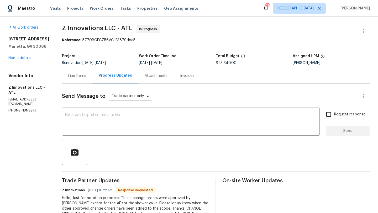
click at [80, 75] on div "Line Items" at bounding box center [77, 75] width 18 height 5
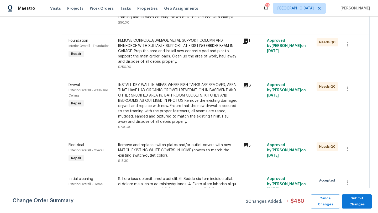
scroll to position [1883, 0]
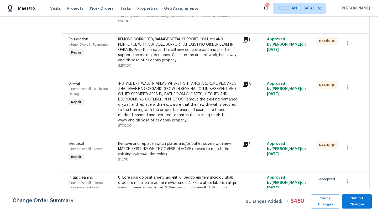
click at [76, 86] on div "Exterior Overall - Walls and Ceiling" at bounding box center [92, 91] width 46 height 11
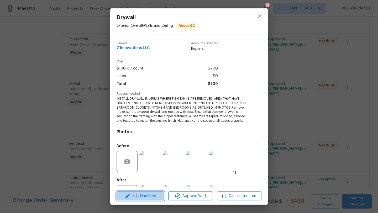
click at [140, 195] on span "Edit Line Item" at bounding box center [140, 196] width 44 height 7
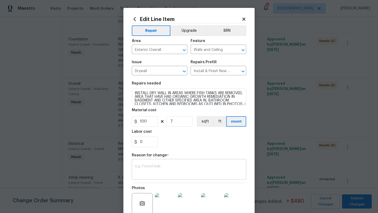
click at [146, 172] on textarea at bounding box center [189, 170] width 108 height 11
paste textarea "Install 1 ac vent in the basement bedroom $30 Install Ac vent in front of firep…"
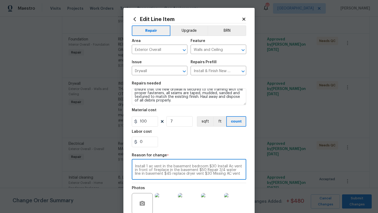
scroll to position [29, 0]
type textarea "Install 1 ac vent in the basement bedroom $30 Install Ac vent in front of firep…"
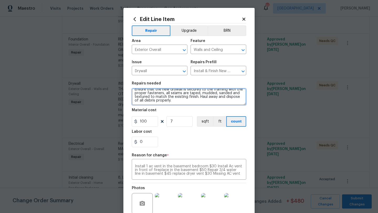
click at [189, 100] on textarea "INSTALL DRY WALL IN AREAS WHERE FISH TANKS ARE REMOVED, AREA THAT HAVE HAD ORGA…" at bounding box center [189, 97] width 115 height 17
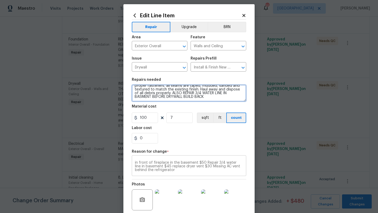
scroll to position [6, 0]
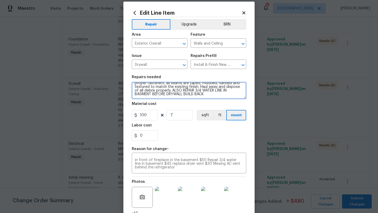
type textarea "INSTALL DRY WALL IN AREAS WHERE FISH TANKS ARE REMOVED, AREA THAT HAVE HAD ORGA…"
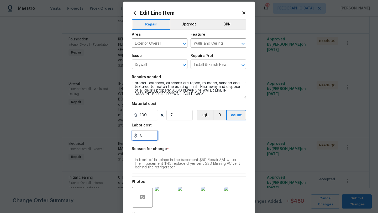
click at [151, 138] on input "0" at bounding box center [145, 136] width 26 height 11
type input "155"
click at [184, 131] on div "155" at bounding box center [189, 136] width 115 height 11
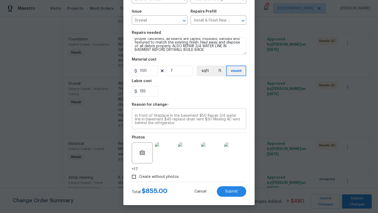
scroll to position [0, 0]
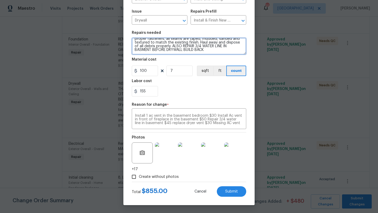
click at [242, 50] on textarea "INSTALL DRY WALL IN AREAS WHERE FISH TANKS ARE REMOVED, AREA THAT HAVE HAD ORGA…" at bounding box center [189, 46] width 115 height 17
type textarea "INSTALL DRY WALL IN AREAS WHERE FISH TANKS ARE REMOVED, AREA THAT HAVE HAD ORGA…"
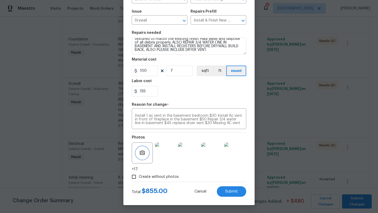
click at [147, 154] on button "button" at bounding box center [142, 153] width 13 height 13
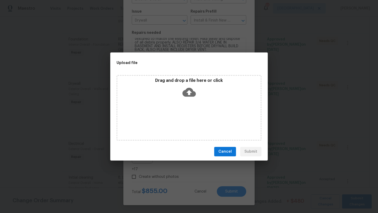
click at [217, 89] on div "Drag and drop a file here or click" at bounding box center [188, 89] width 143 height 23
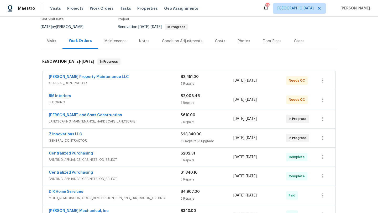
scroll to position [46, 0]
click at [67, 96] on link "RM Interiors" at bounding box center [60, 96] width 22 height 4
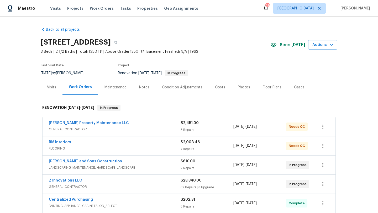
click at [139, 89] on div "Notes" at bounding box center [144, 87] width 10 height 5
